Goal: Information Seeking & Learning: Learn about a topic

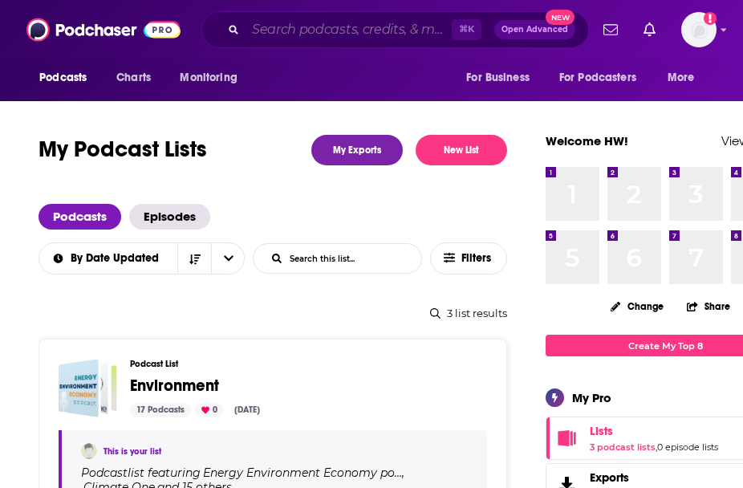
click at [405, 34] on input "Search podcasts, credits, & more..." at bounding box center [349, 30] width 206 height 26
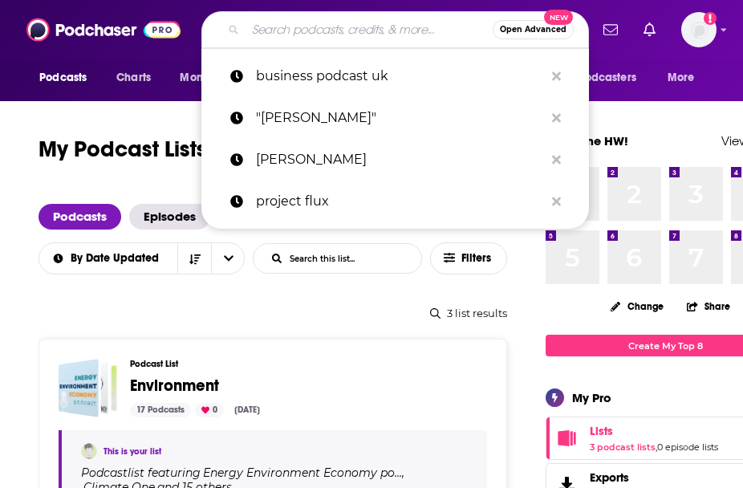
paste input "Into The Madverse Podcast"
type input "Into The Madverse Podcast"
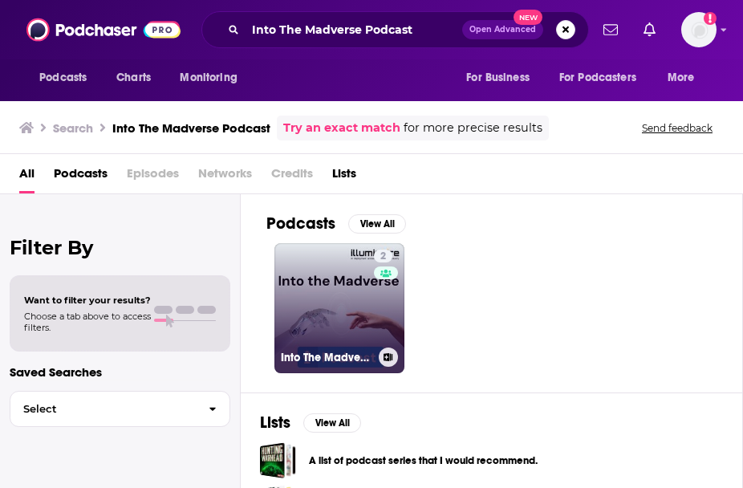
click at [338, 306] on link "2 Into The Madverse" at bounding box center [339, 308] width 130 height 130
